Goal: Find specific page/section: Find specific page/section

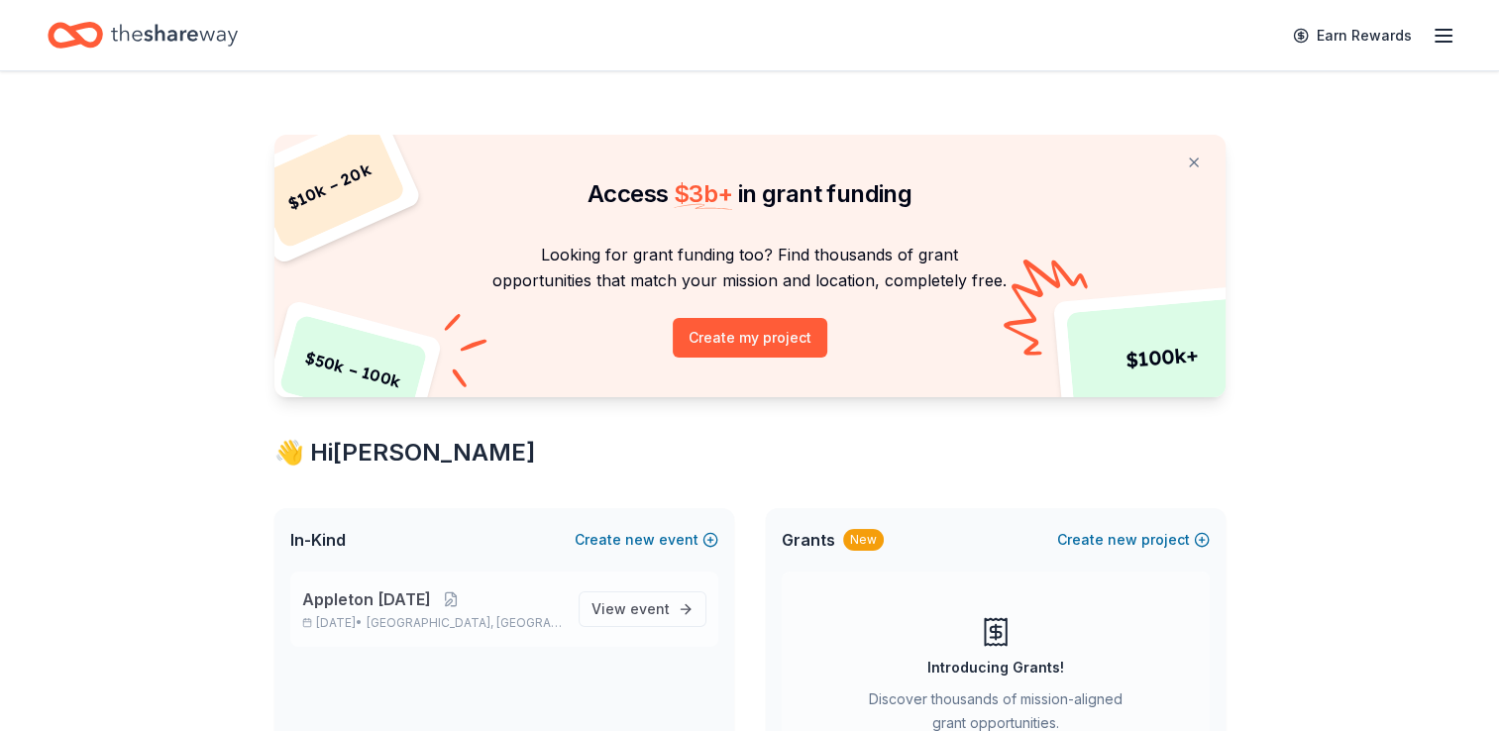
click at [386, 600] on span "Appleton [DATE]" at bounding box center [366, 599] width 129 height 24
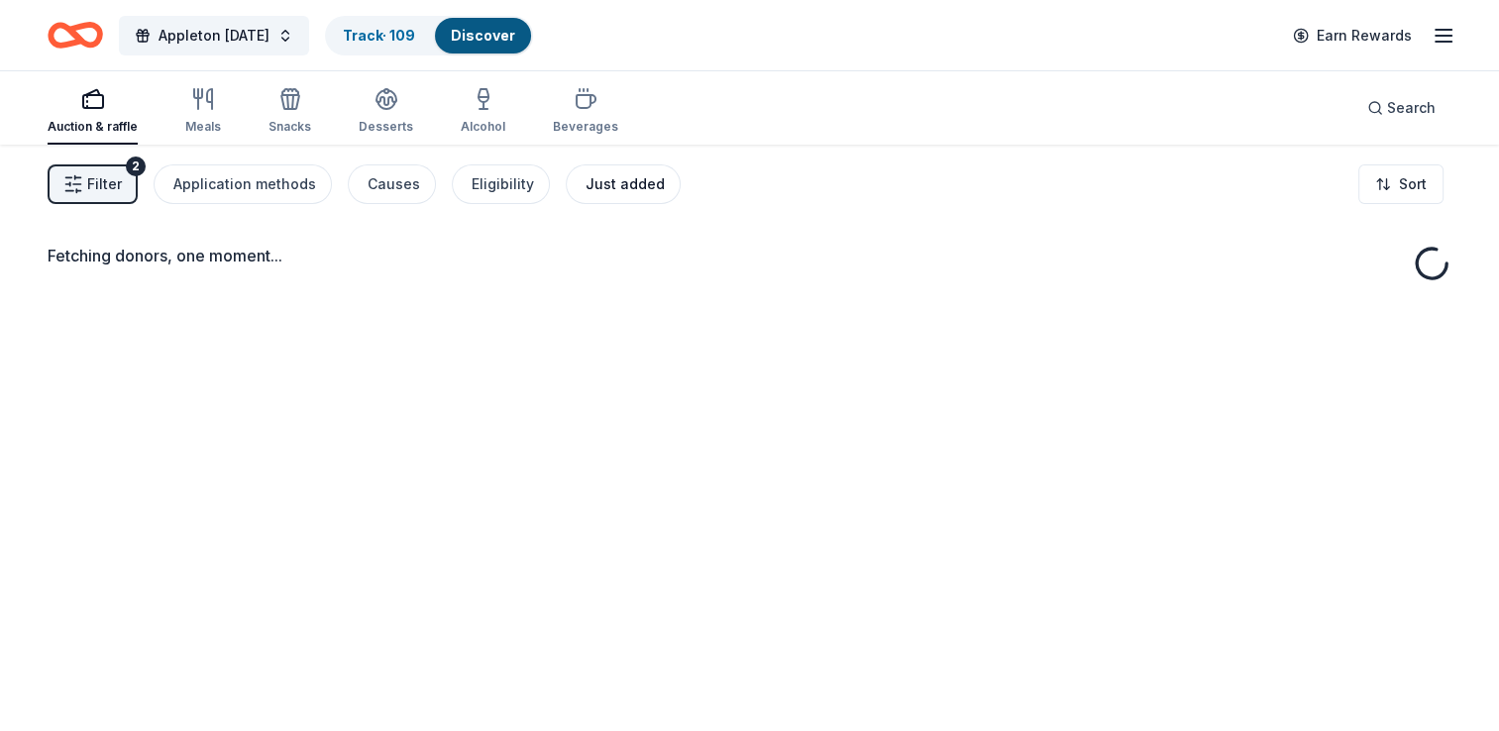
click at [618, 186] on div "Just added" at bounding box center [624, 184] width 79 height 24
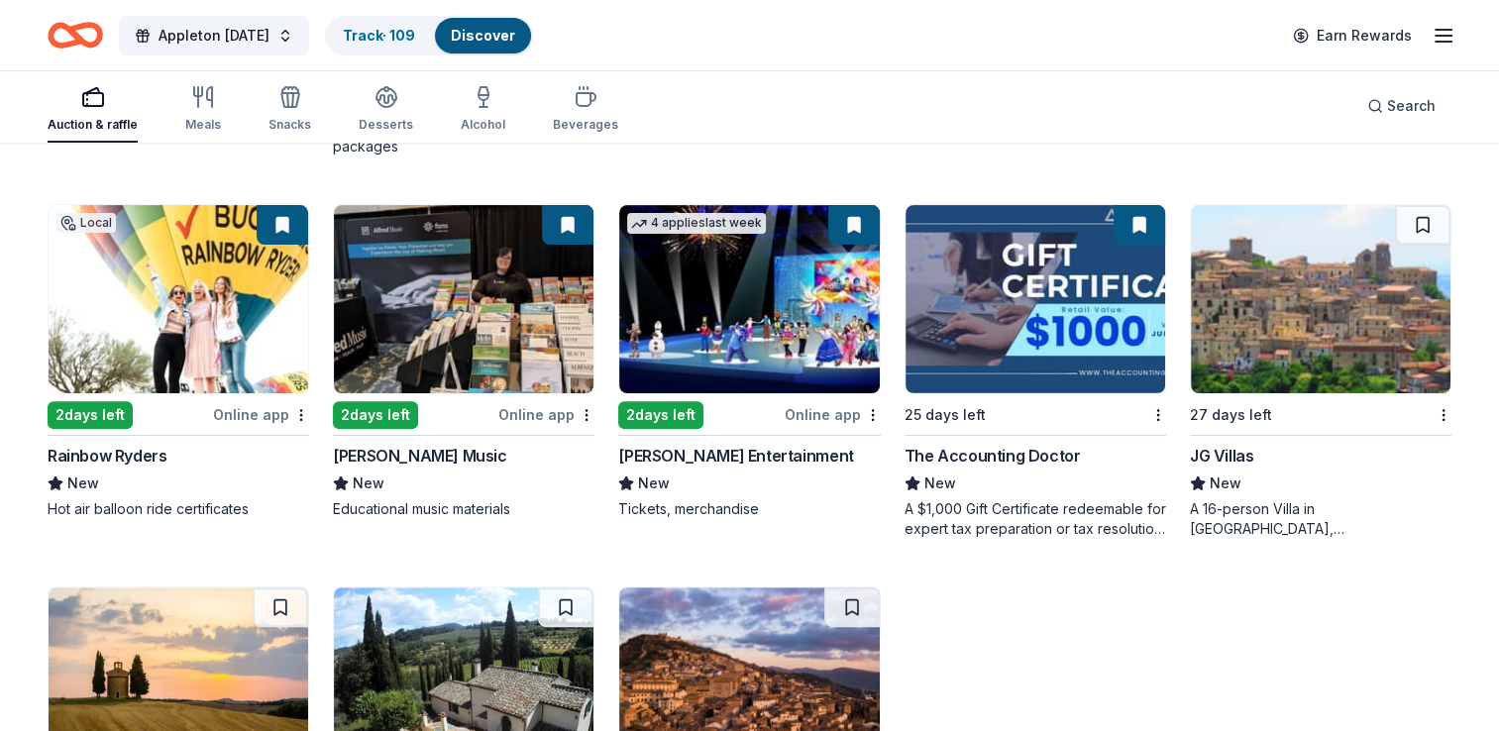
scroll to position [771, 0]
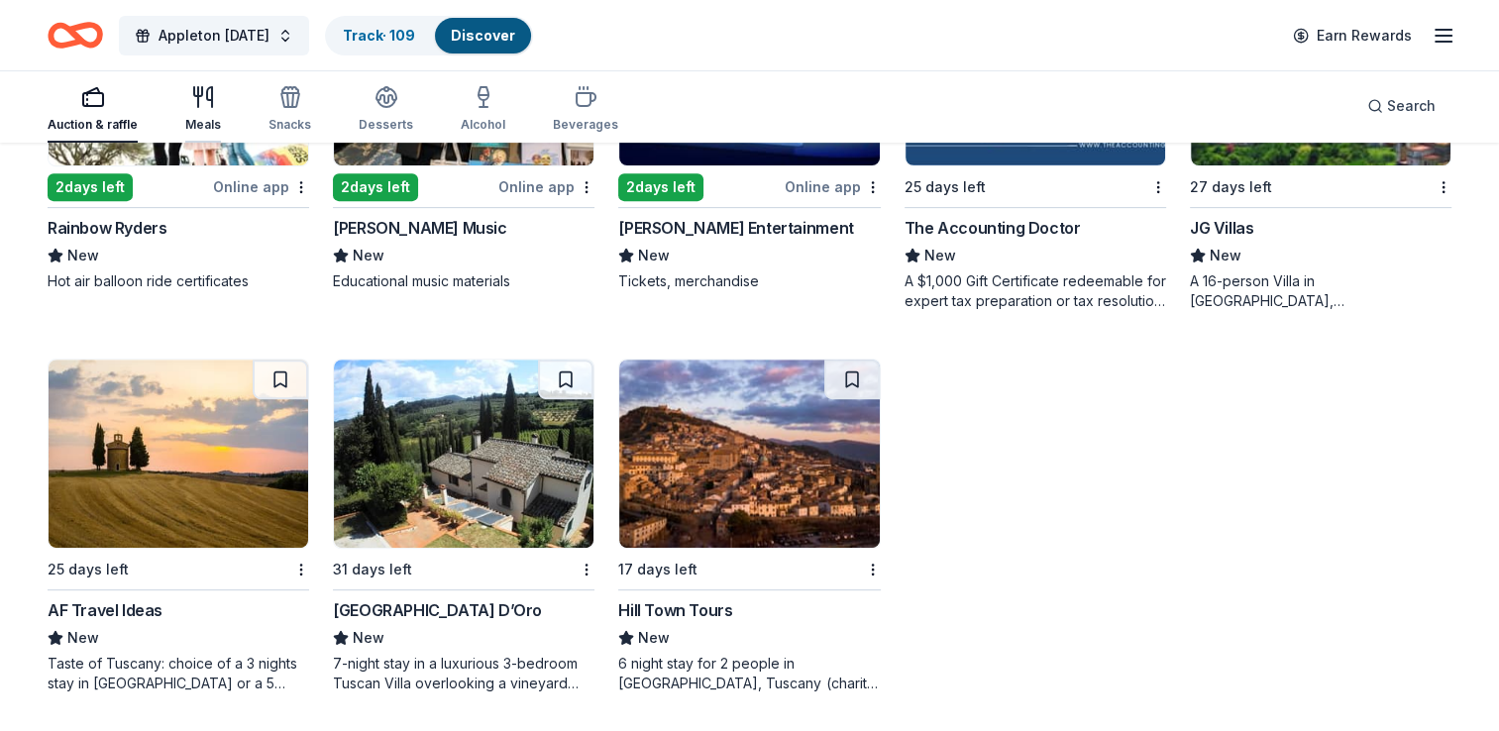
click at [209, 99] on icon "button" at bounding box center [209, 97] width 5 height 20
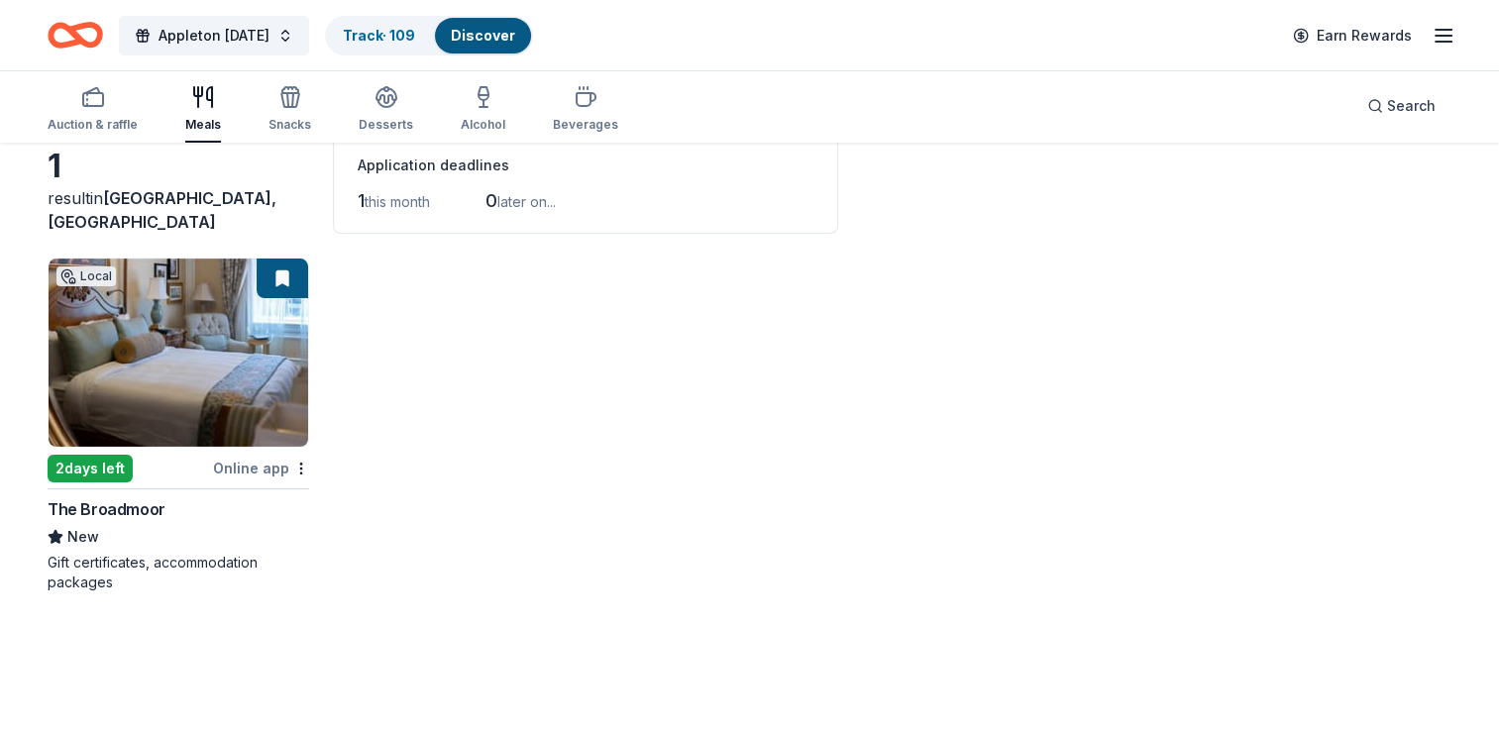
scroll to position [111, 0]
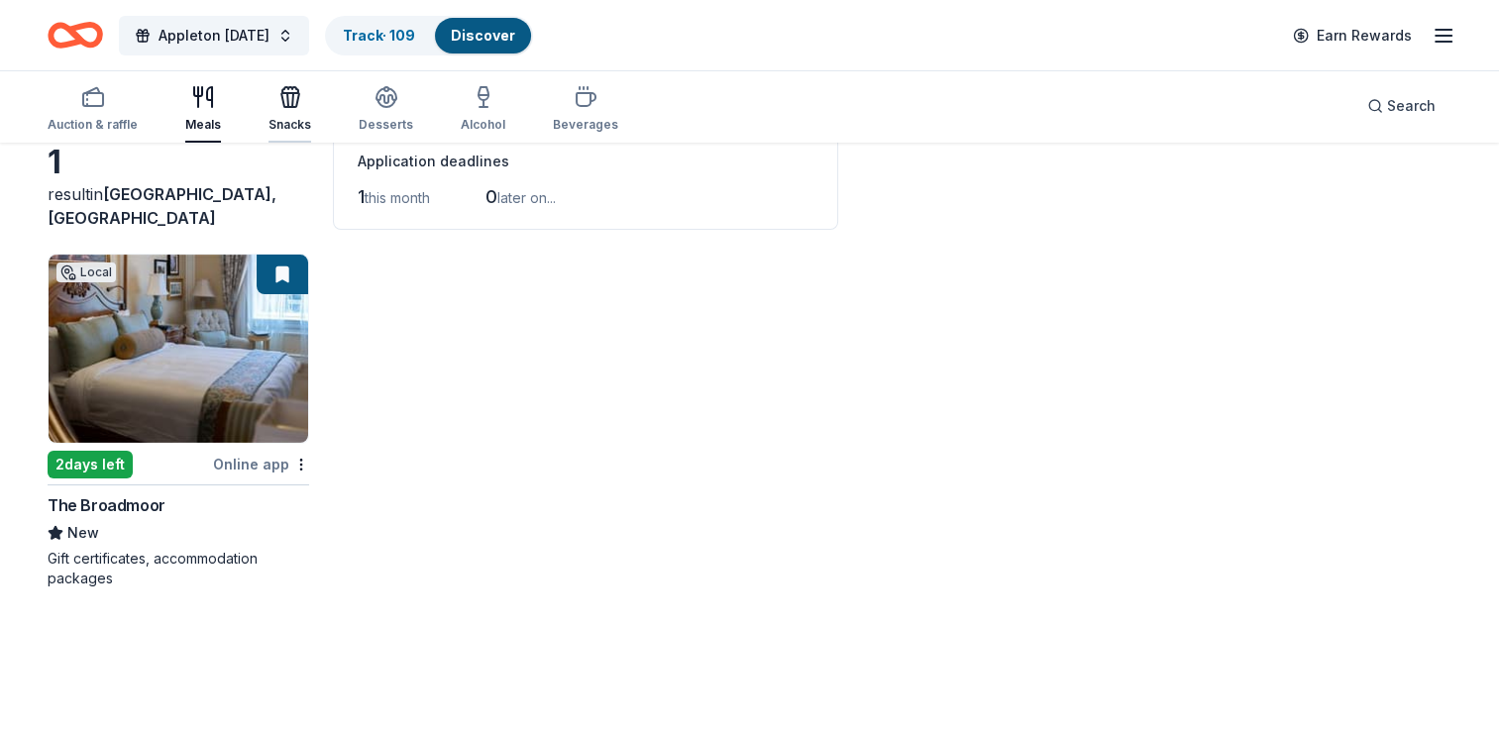
click at [284, 89] on icon "button" at bounding box center [290, 90] width 16 height 6
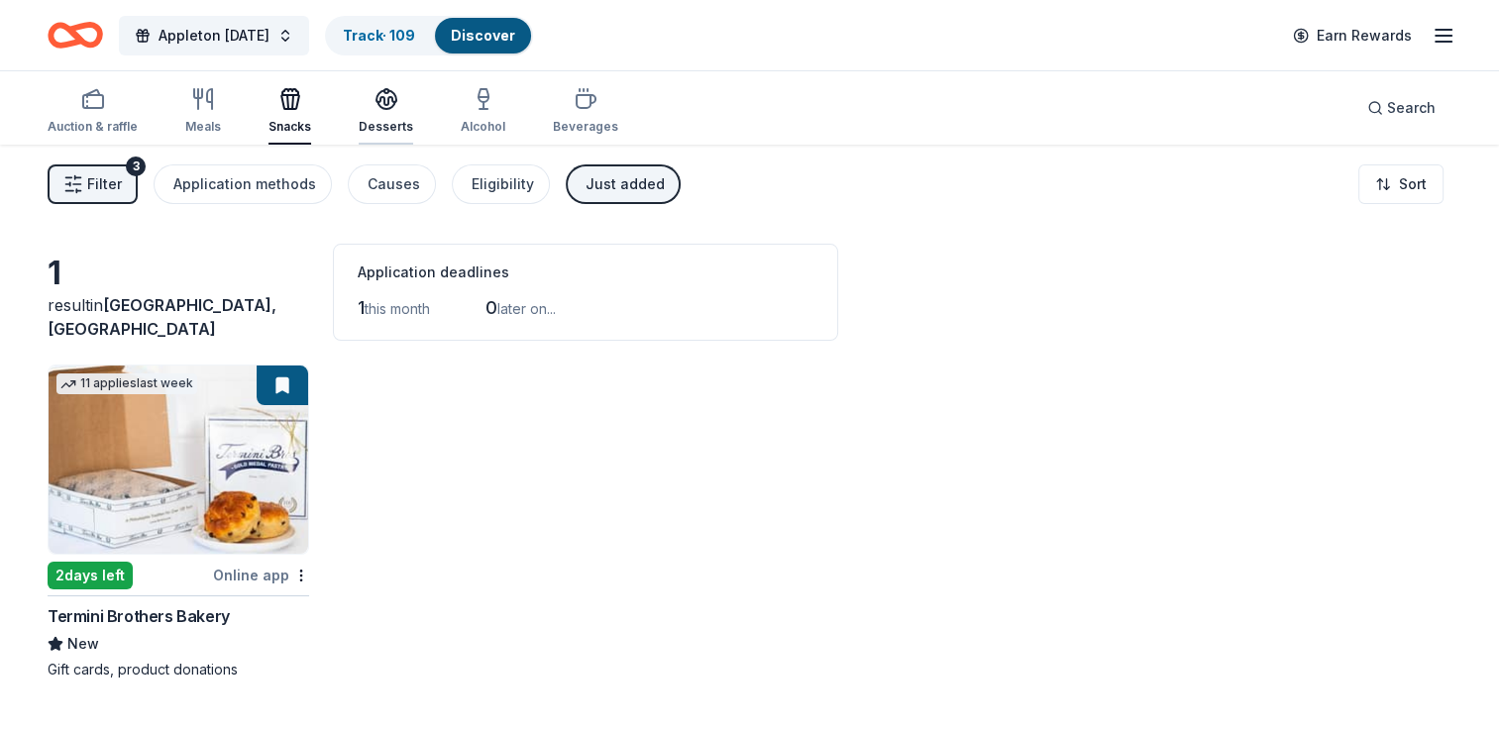
click at [374, 103] on icon "button" at bounding box center [386, 99] width 24 height 24
click at [471, 119] on div "Alcohol" at bounding box center [483, 127] width 45 height 16
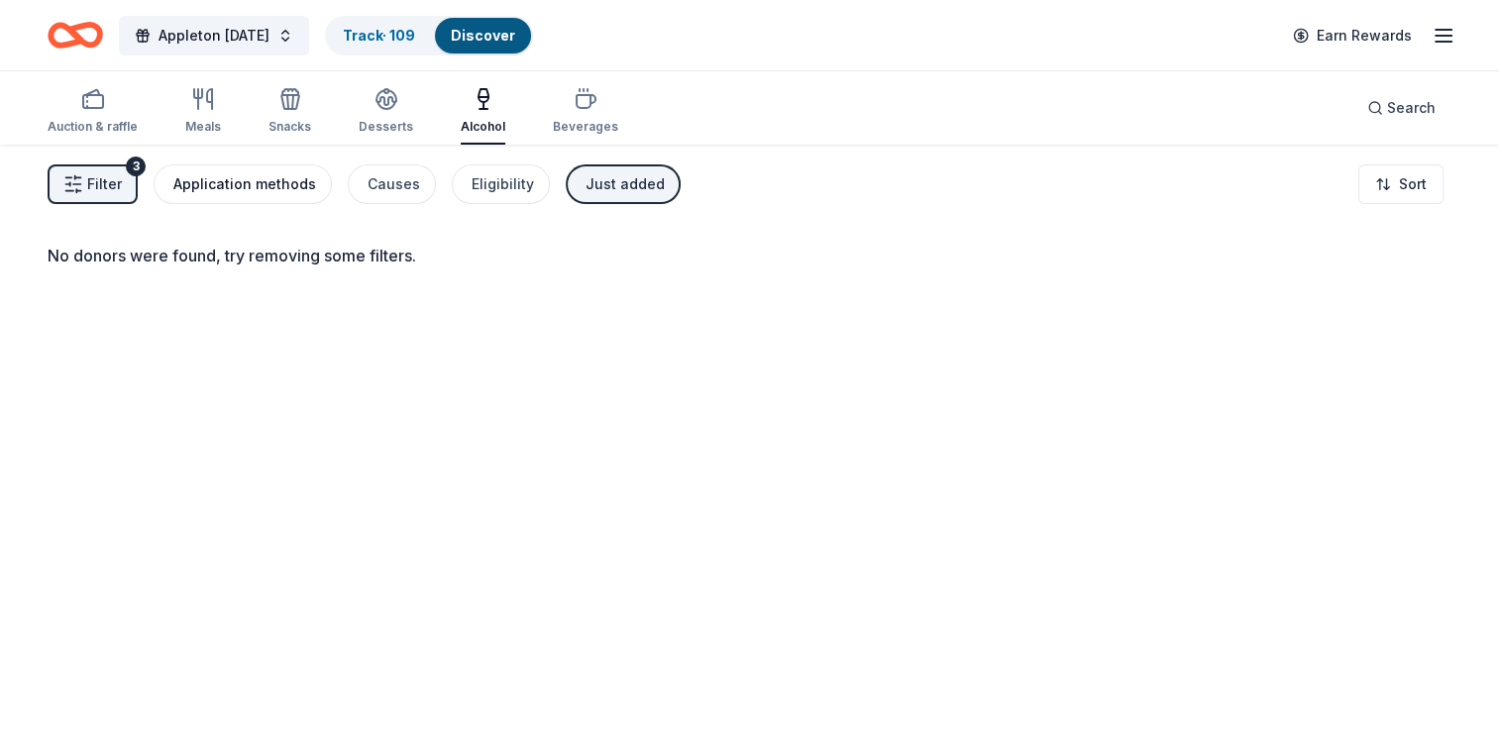
click at [222, 178] on div "Application methods" at bounding box center [244, 184] width 143 height 24
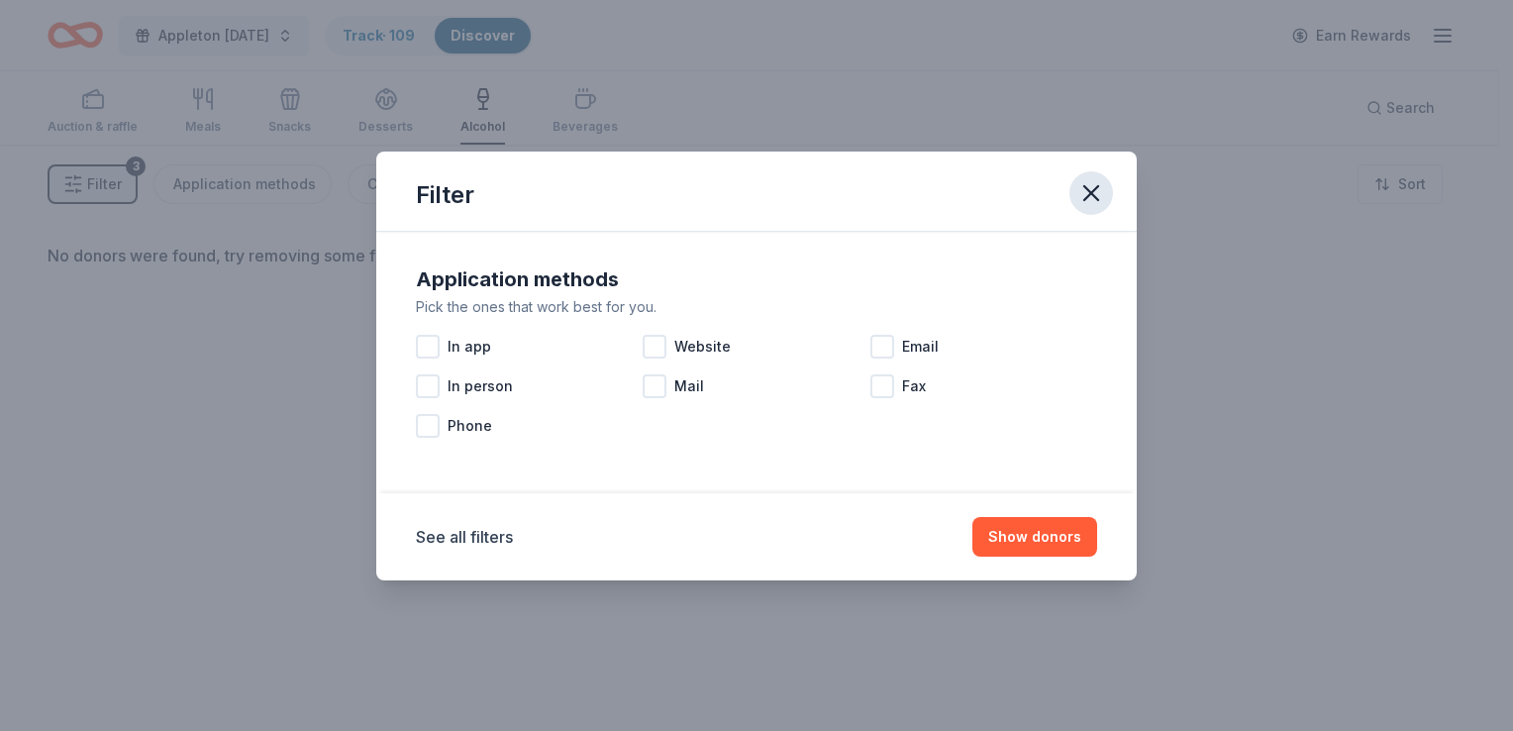
click at [1086, 188] on icon "button" at bounding box center [1092, 193] width 14 height 14
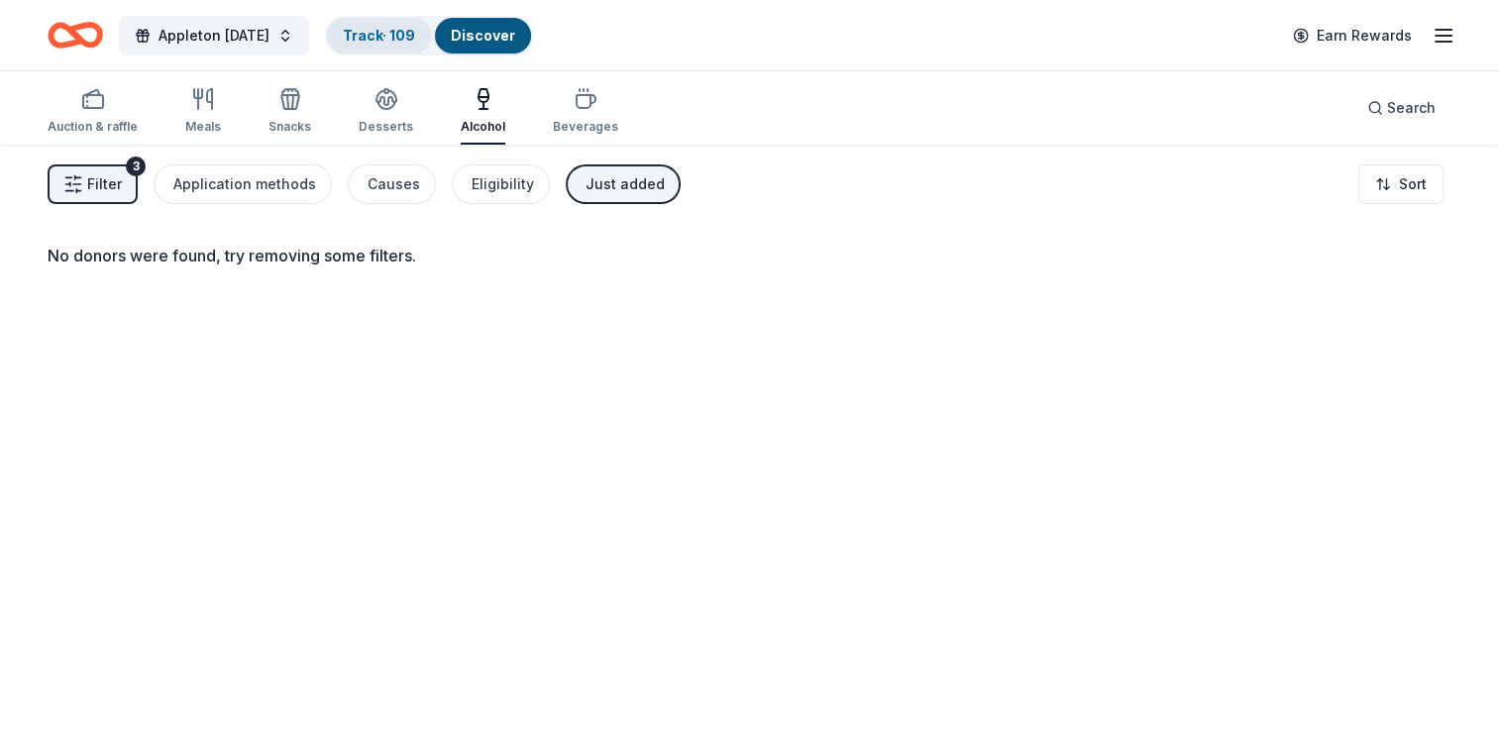
click at [393, 27] on link "Track · 109" at bounding box center [379, 35] width 72 height 17
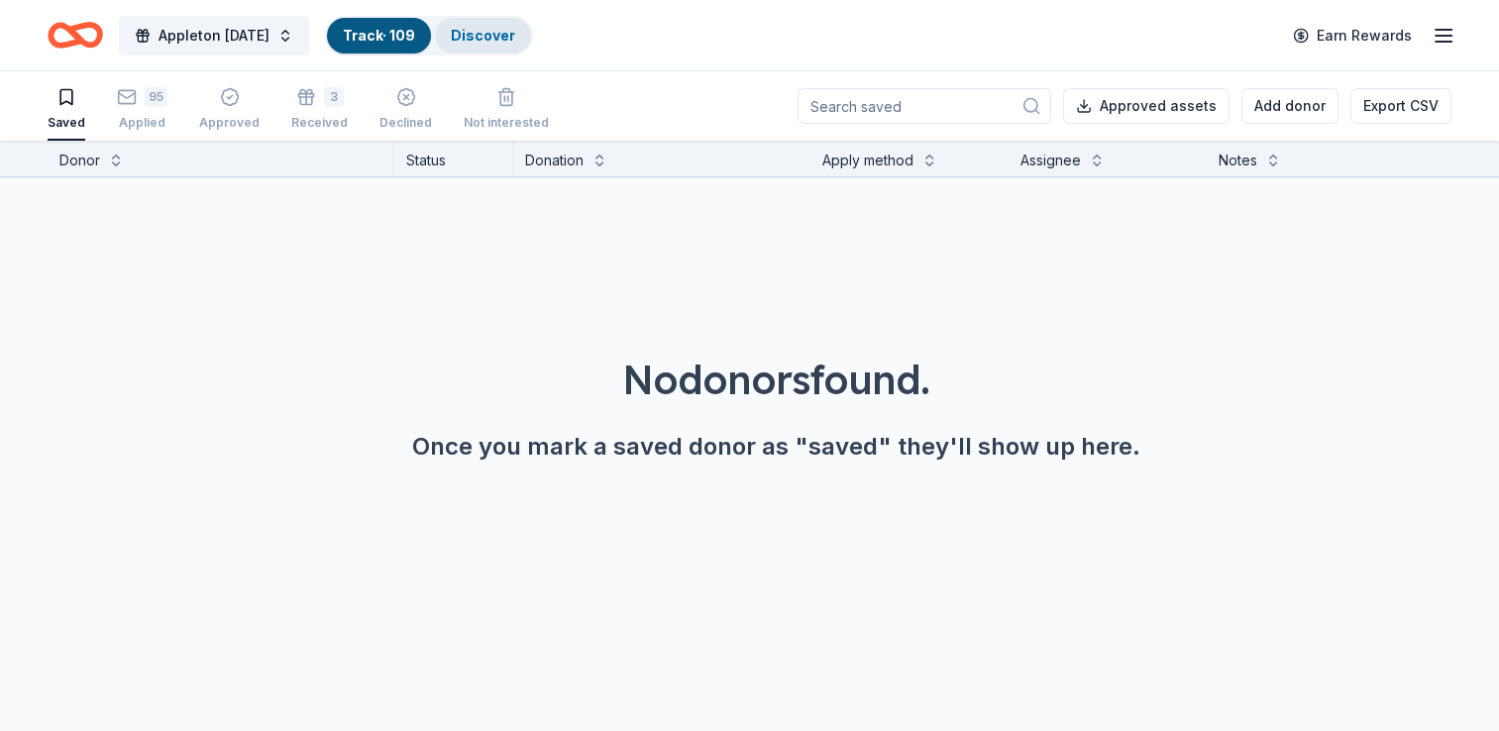
click at [471, 34] on link "Discover" at bounding box center [483, 35] width 64 height 17
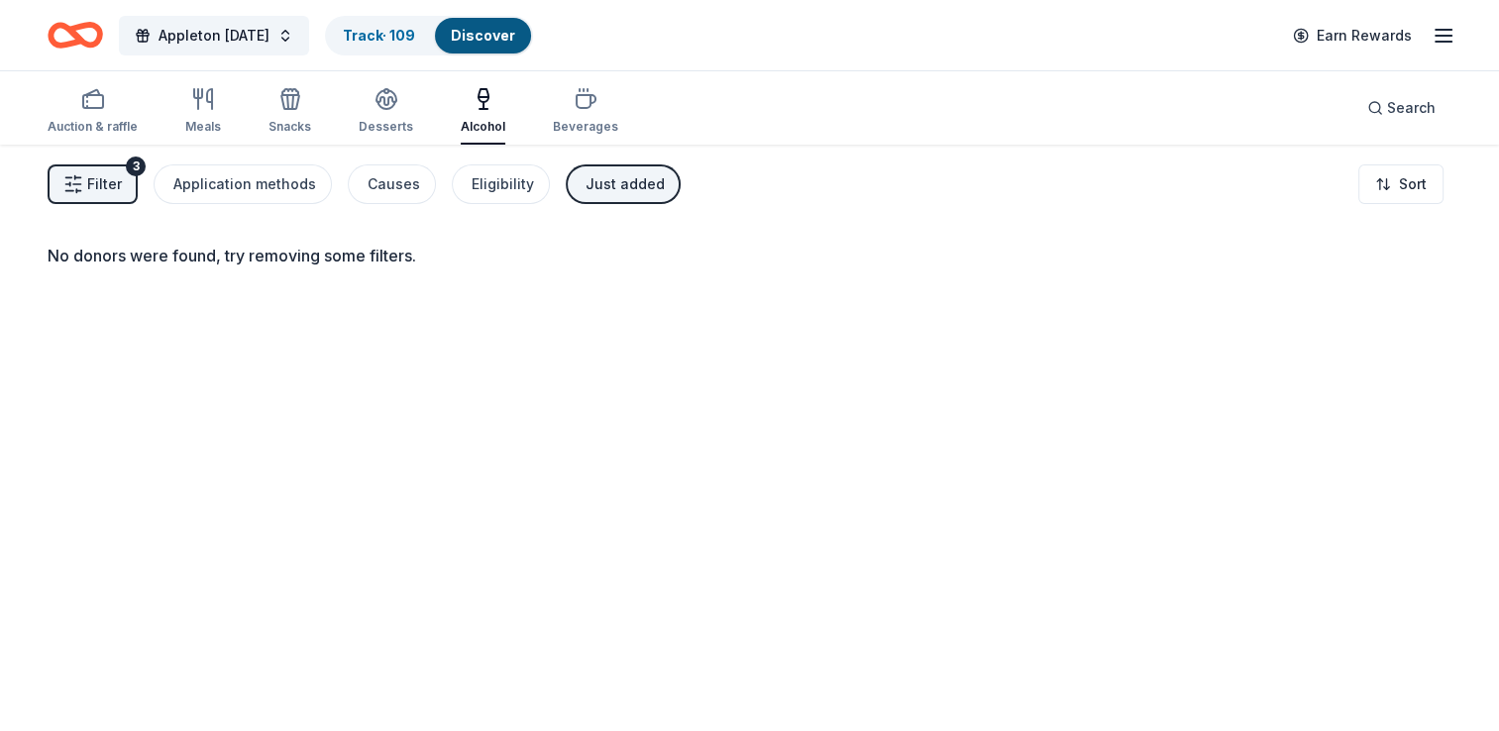
click at [88, 178] on span "Filter" at bounding box center [104, 184] width 35 height 24
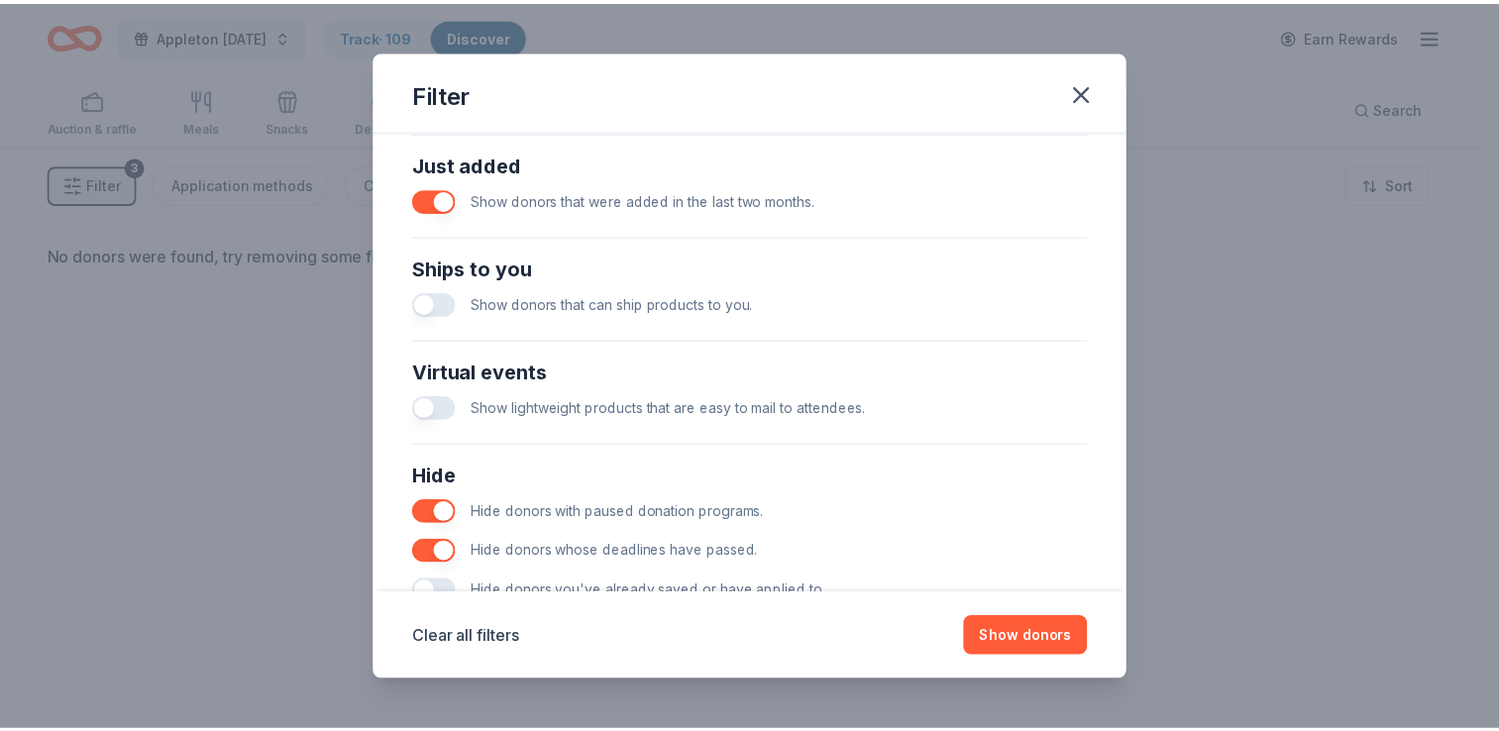
scroll to position [774, 0]
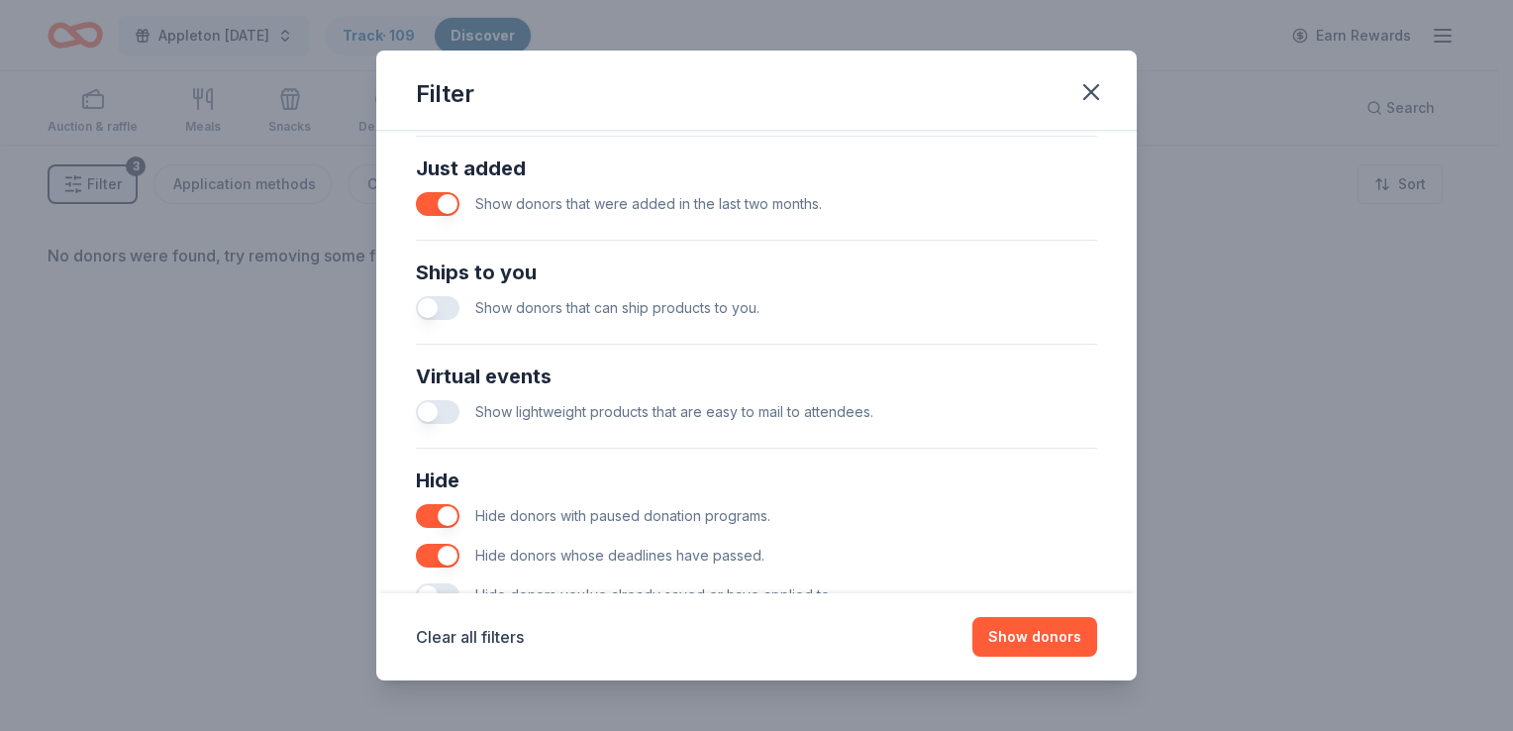
click at [433, 208] on button "button" at bounding box center [438, 204] width 44 height 24
click at [1061, 648] on button "Show donors" at bounding box center [1035, 637] width 125 height 40
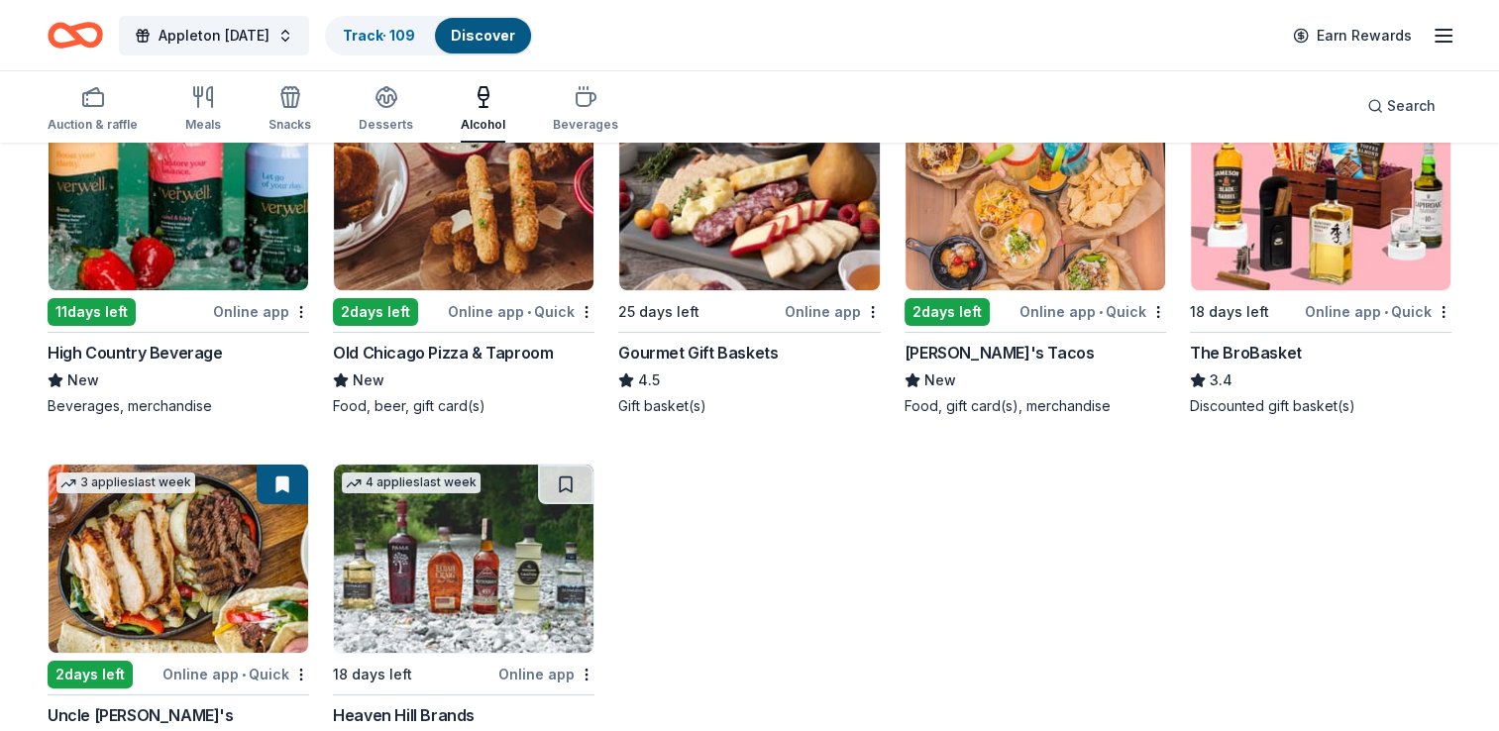
scroll to position [368, 0]
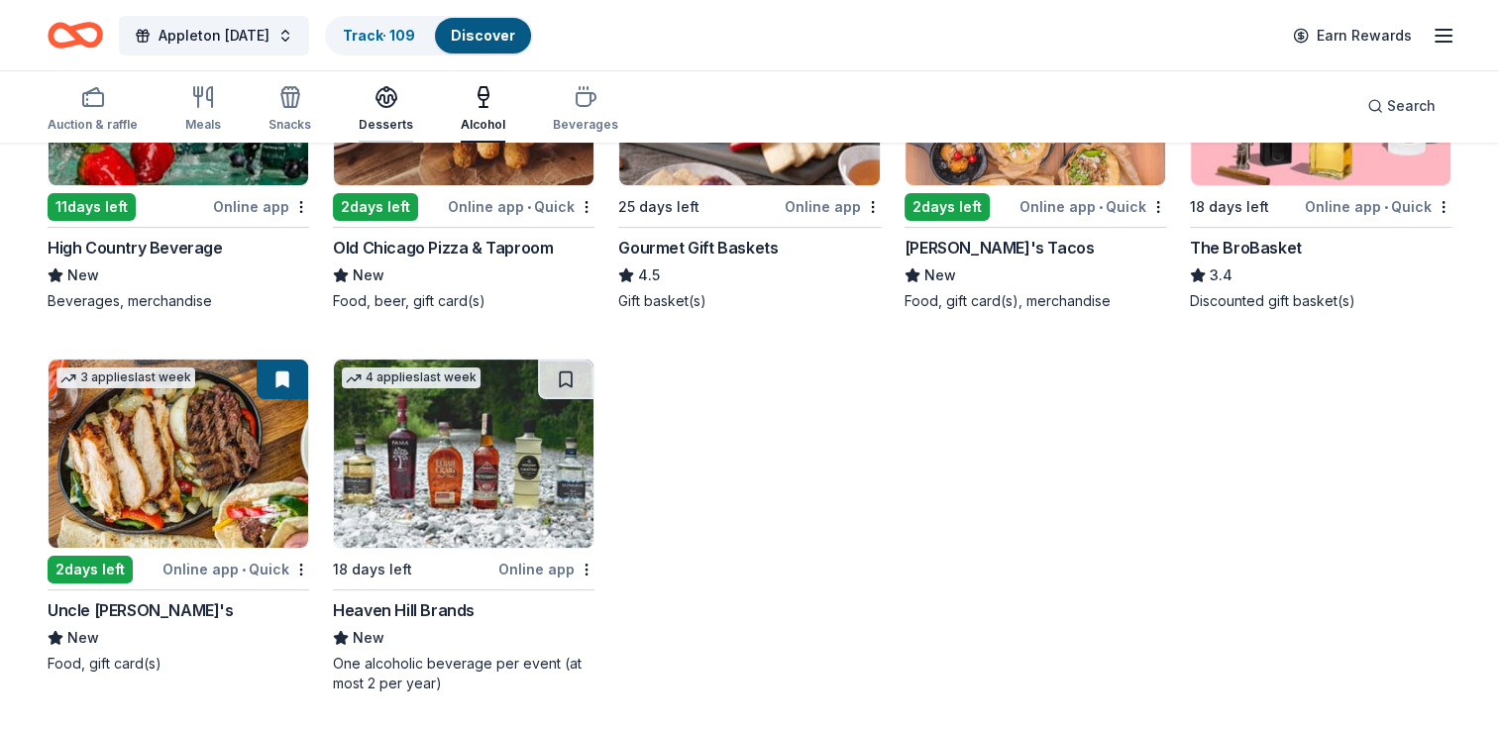
click at [375, 102] on icon "button" at bounding box center [386, 97] width 24 height 24
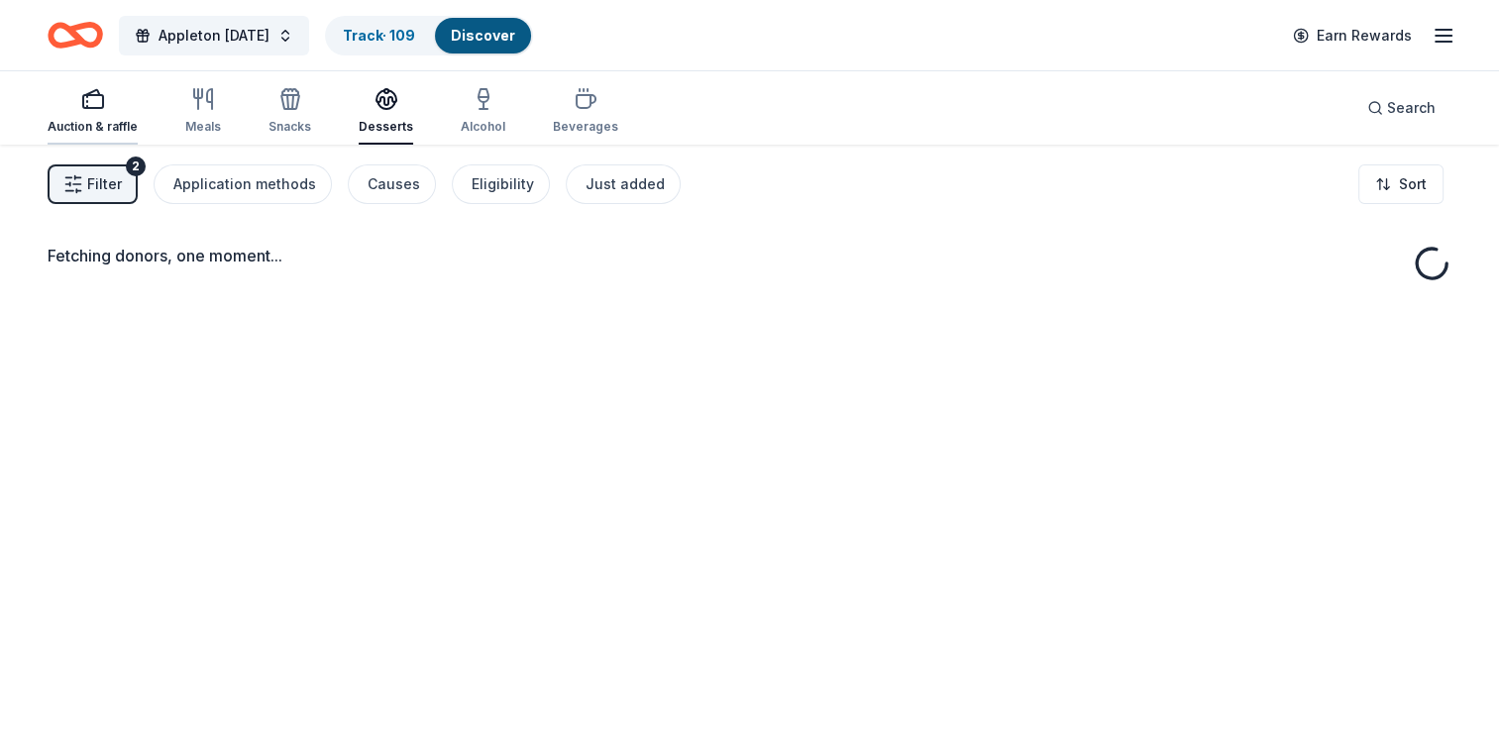
click at [85, 103] on icon "button" at bounding box center [93, 99] width 24 height 24
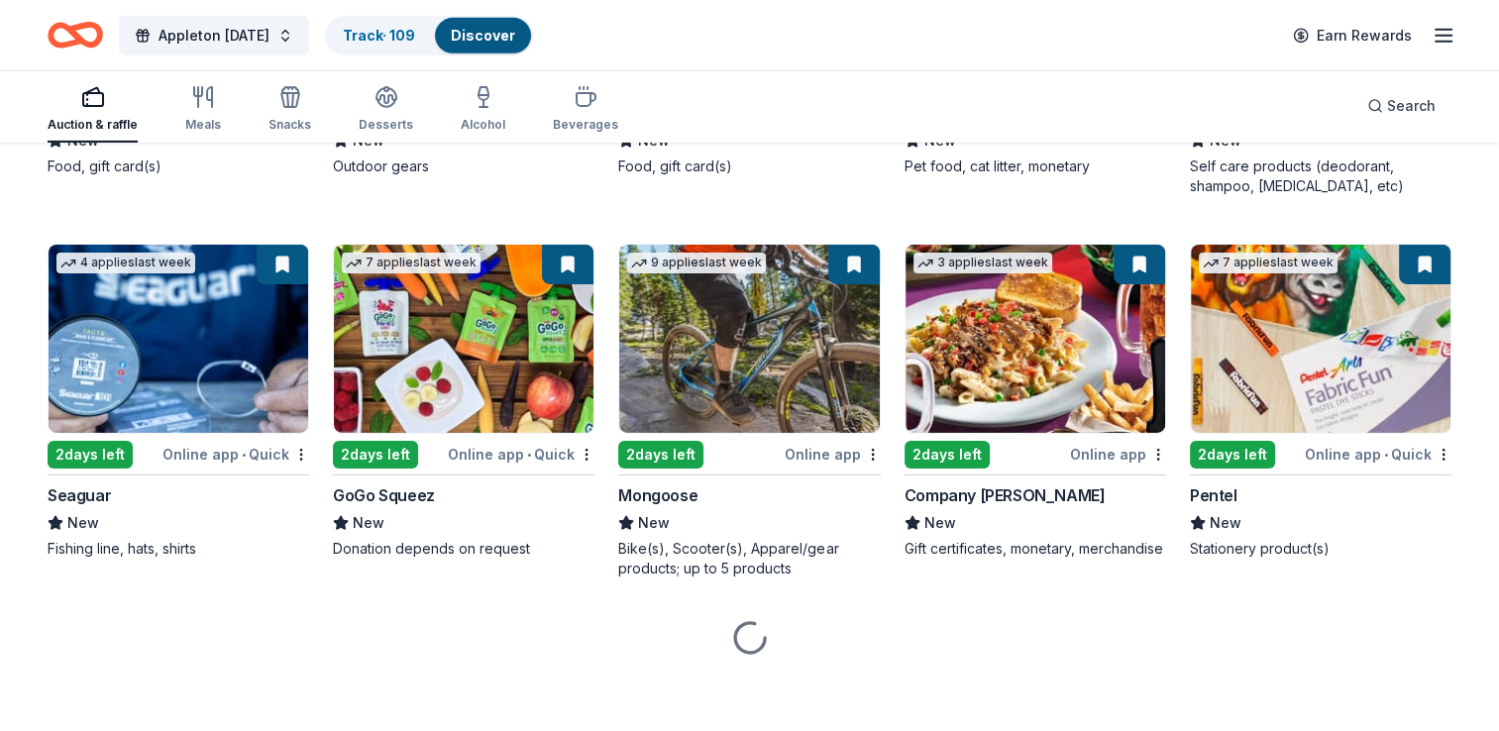
scroll to position [6501, 0]
